Goal: Task Accomplishment & Management: Complete application form

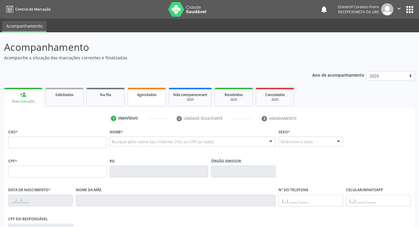
click at [136, 96] on div "Agendados" at bounding box center [146, 94] width 29 height 6
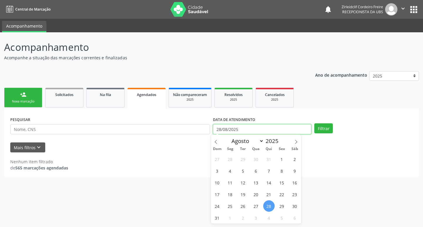
click at [281, 130] on input "28/08/2025" at bounding box center [262, 129] width 99 height 10
click at [297, 141] on icon at bounding box center [297, 142] width 2 height 4
select select "8"
click at [232, 160] on span "1" at bounding box center [230, 159] width 11 height 11
type input "[DATE]"
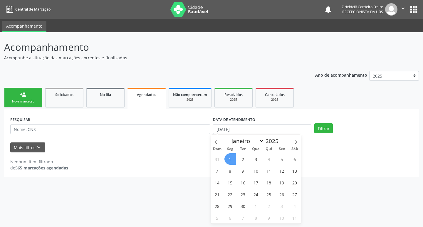
click at [231, 160] on span "1" at bounding box center [230, 159] width 11 height 11
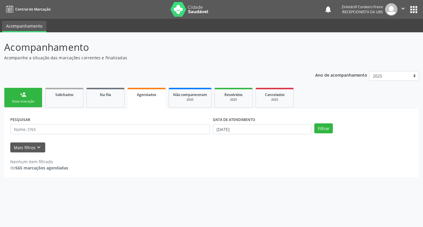
click at [29, 96] on link "person_add Nova marcação" at bounding box center [23, 98] width 38 height 20
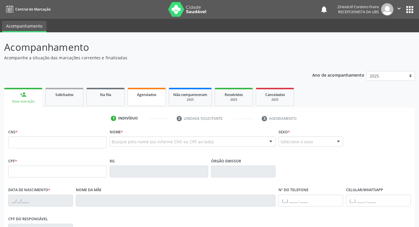
click at [139, 98] on link "Agendados" at bounding box center [147, 97] width 38 height 18
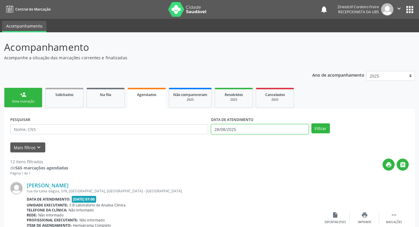
click at [252, 132] on input "28/08/2025" at bounding box center [259, 129] width 97 height 10
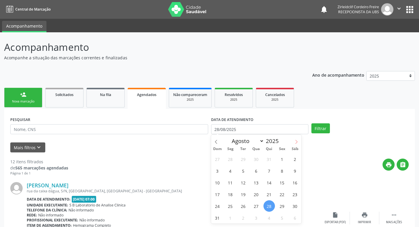
click at [298, 144] on span at bounding box center [296, 140] width 10 height 10
select select "8"
click at [229, 159] on span "1" at bounding box center [230, 159] width 11 height 11
type input "[DATE]"
click at [229, 159] on span "1" at bounding box center [230, 159] width 11 height 11
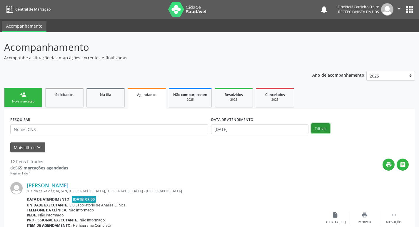
click at [324, 132] on button "Filtrar" at bounding box center [320, 129] width 19 height 10
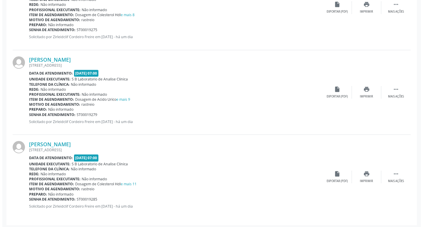
scroll to position [976, 0]
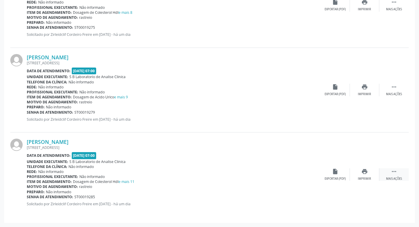
click at [391, 171] on icon "" at bounding box center [394, 172] width 6 height 6
click at [335, 174] on icon "cancel" at bounding box center [335, 172] width 6 height 6
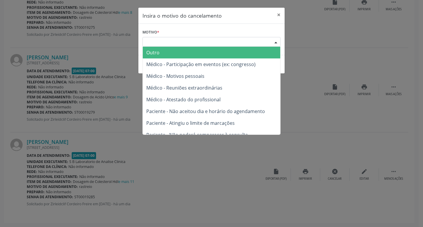
click at [174, 41] on div "Escolha o motivo" at bounding box center [212, 42] width 138 height 10
click at [177, 48] on span "Outro" at bounding box center [212, 53] width 138 height 12
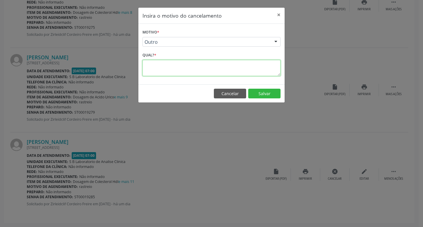
click at [158, 70] on textarea at bounding box center [212, 68] width 138 height 16
type textarea "paciente viajou"
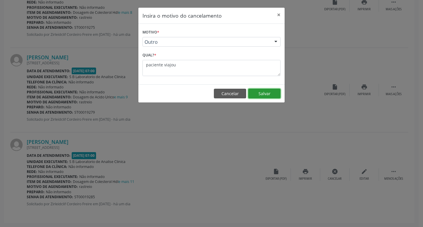
click at [273, 94] on button "Salvar" at bounding box center [264, 94] width 32 height 10
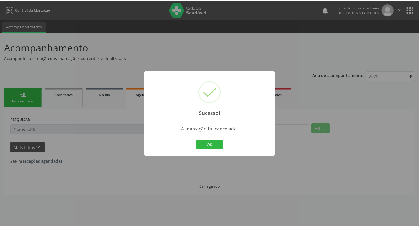
scroll to position [0, 0]
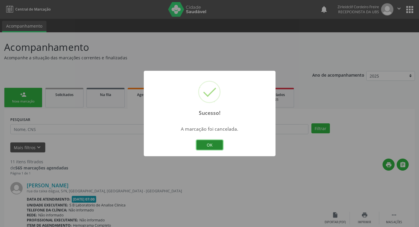
click at [205, 145] on button "OK" at bounding box center [209, 145] width 26 height 10
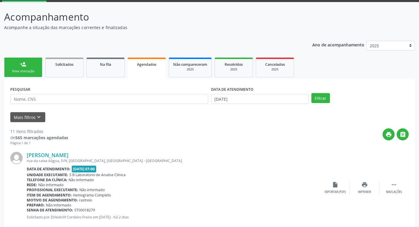
scroll to position [29, 0]
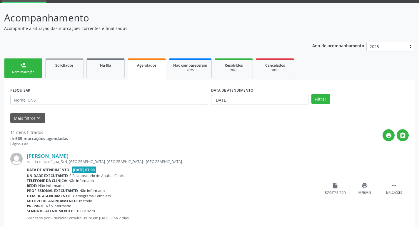
click at [32, 67] on link "person_add Nova marcação" at bounding box center [23, 69] width 38 height 20
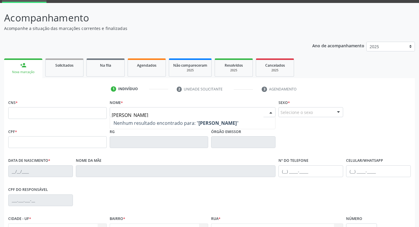
click at [157, 114] on input "[PERSON_NAME]" at bounding box center [188, 115] width 152 height 12
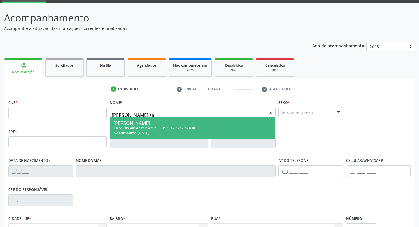
type input "[PERSON_NAME] sa l"
click at [226, 129] on div "CNS: 705 4094 9896 4396 CPF: 179.782.524-00" at bounding box center [193, 128] width 159 height 5
type input "705 4094 9896 4396"
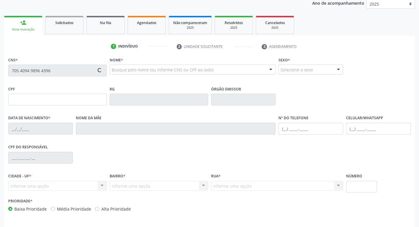
scroll to position [88, 0]
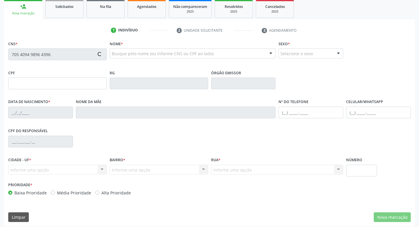
type input "179.782.524-00"
type input "[DATE]"
type input "[PERSON_NAME]"
type input "[PHONE_NUMBER]"
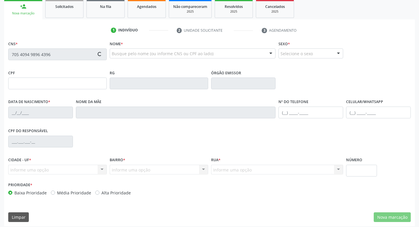
type input "072.880.744-04"
type input "334"
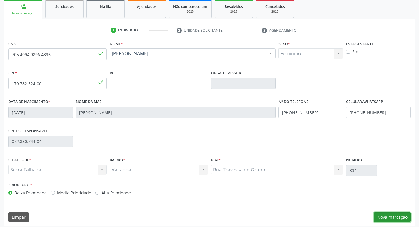
click at [391, 217] on button "Nova marcação" at bounding box center [392, 218] width 37 height 10
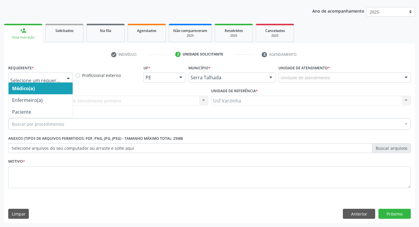
click at [66, 77] on div at bounding box center [68, 78] width 9 height 10
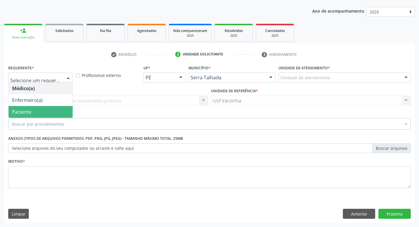
click at [43, 112] on span "Paciente" at bounding box center [41, 112] width 64 height 12
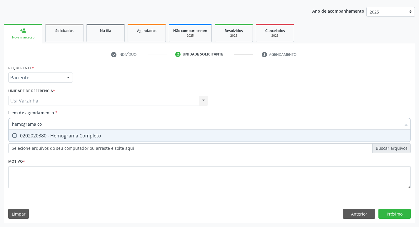
type input "hemograma com"
click at [68, 138] on div "0202020380 - Hemograma Completo" at bounding box center [209, 136] width 395 height 5
checkbox Completo "true"
type input "h"
checkbox Completo "false"
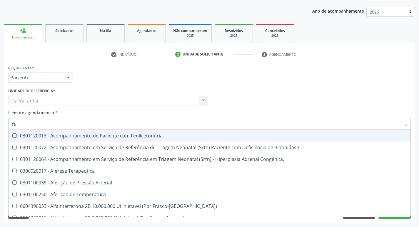
type input "f"
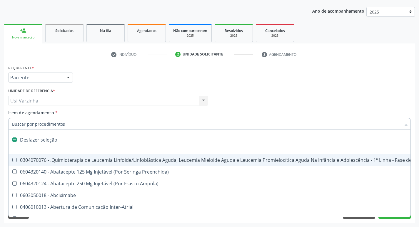
click at [68, 76] on div at bounding box center [68, 78] width 9 height 10
checkbox Preenchida\) "true"
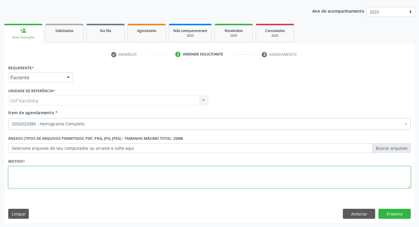
click at [34, 172] on textarea at bounding box center [209, 177] width 403 height 22
type textarea "rastreio"
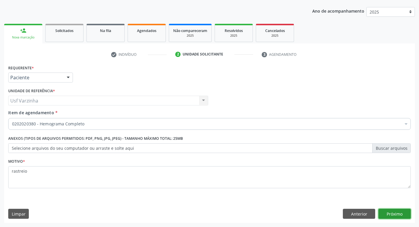
click at [401, 216] on button "Próximo" at bounding box center [394, 214] width 32 height 10
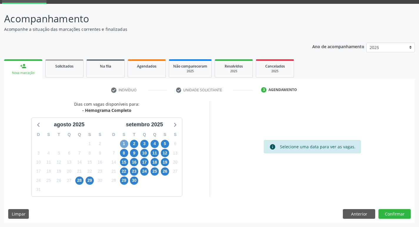
click at [125, 144] on span "1" at bounding box center [124, 144] width 8 height 8
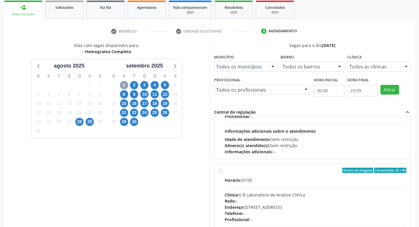
scroll to position [176, 0]
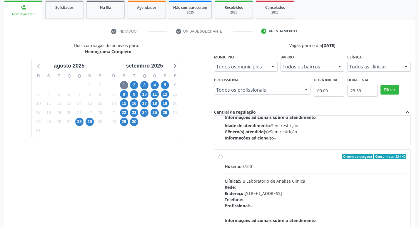
click at [225, 156] on label "Ordem de chegada Consumidos: 32 / 40 Horário: 07:00 Clínica: S B Laboratorio de…" at bounding box center [316, 199] width 182 height 90
click at [219, 156] on input "Ordem de chegada Consumidos: 32 / 40 Horário: 07:00 Clínica: S B Laboratorio de…" at bounding box center [221, 156] width 4 height 5
radio input "true"
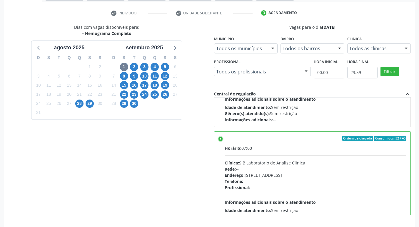
scroll to position [124, 0]
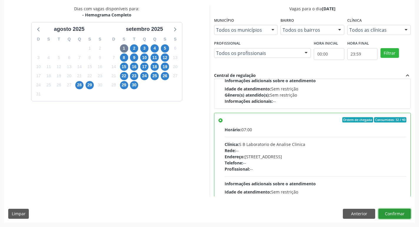
click at [398, 215] on button "Confirmar" at bounding box center [394, 214] width 32 height 10
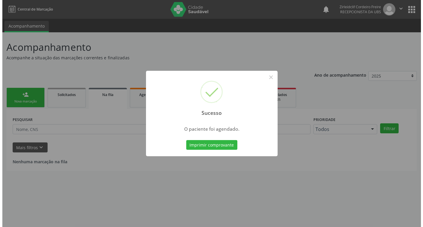
scroll to position [0, 0]
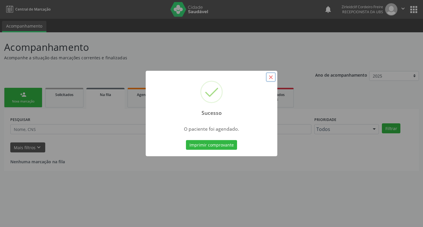
click at [270, 79] on button "×" at bounding box center [271, 77] width 10 height 10
